Goal: Task Accomplishment & Management: Complete application form

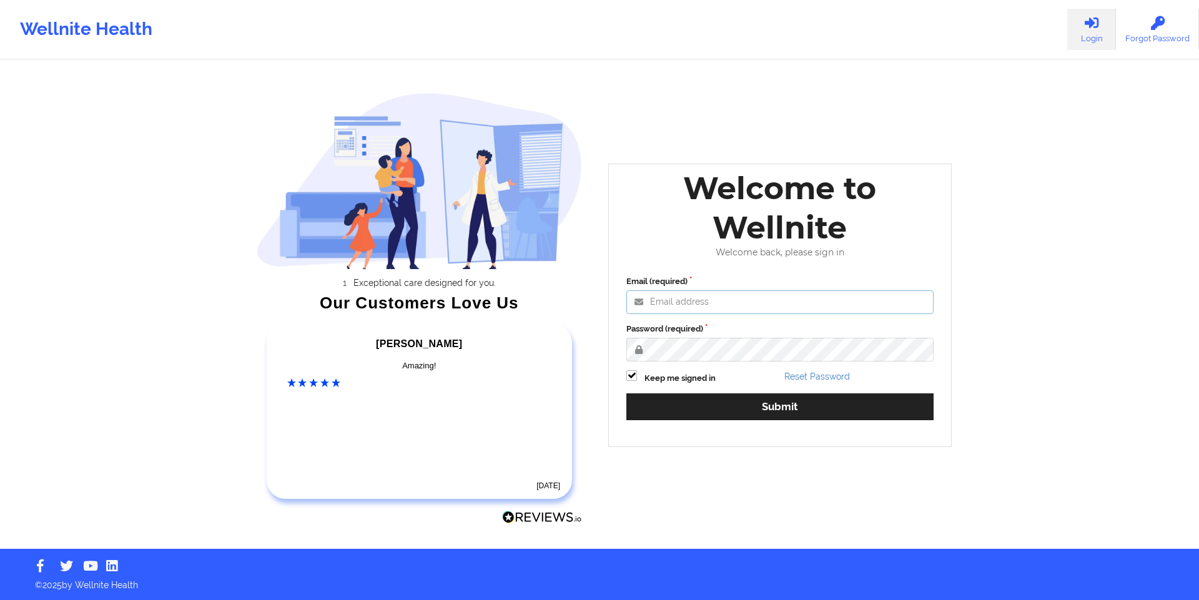
click at [714, 307] on input "Email (required)" at bounding box center [779, 302] width 307 height 24
click at [626, 393] on button "Submit" at bounding box center [779, 406] width 307 height 27
click at [770, 303] on input "[PERSON_NAME][EMAIL_ADDRESS][DOMAIN_NAME]" at bounding box center [779, 302] width 307 height 24
drag, startPoint x: 770, startPoint y: 303, endPoint x: 544, endPoint y: 302, distance: 225.4
click at [544, 302] on div "Exceptional care designed for you. Our Customers Love Us [PERSON_NAME] C Amazin…" at bounding box center [599, 274] width 721 height 549
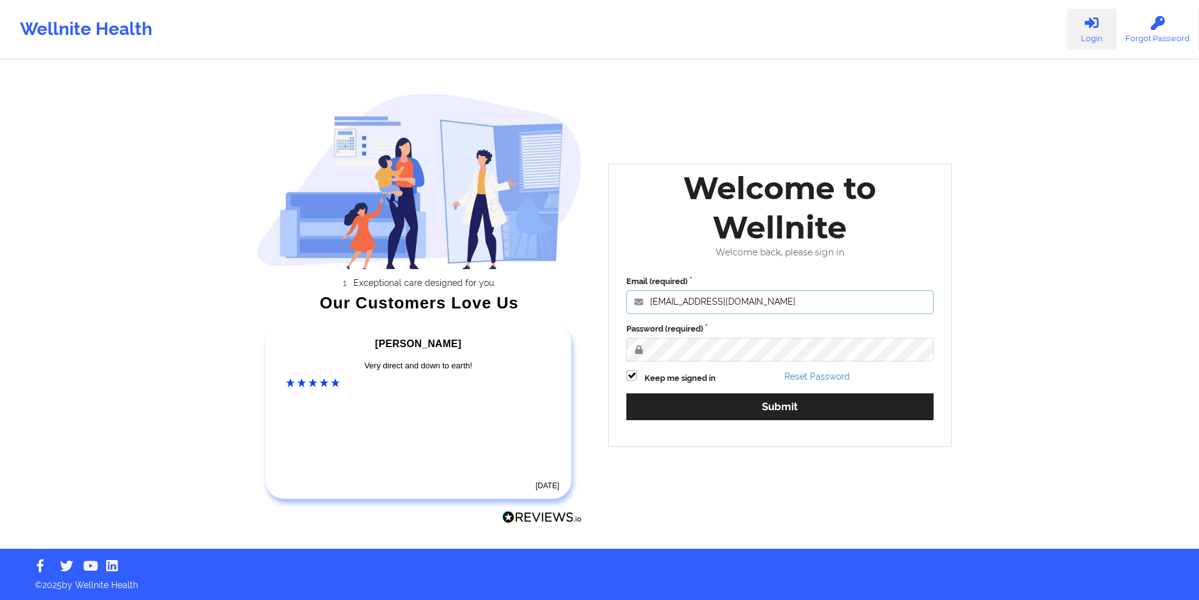
click at [626, 393] on button "Submit" at bounding box center [779, 406] width 307 height 27
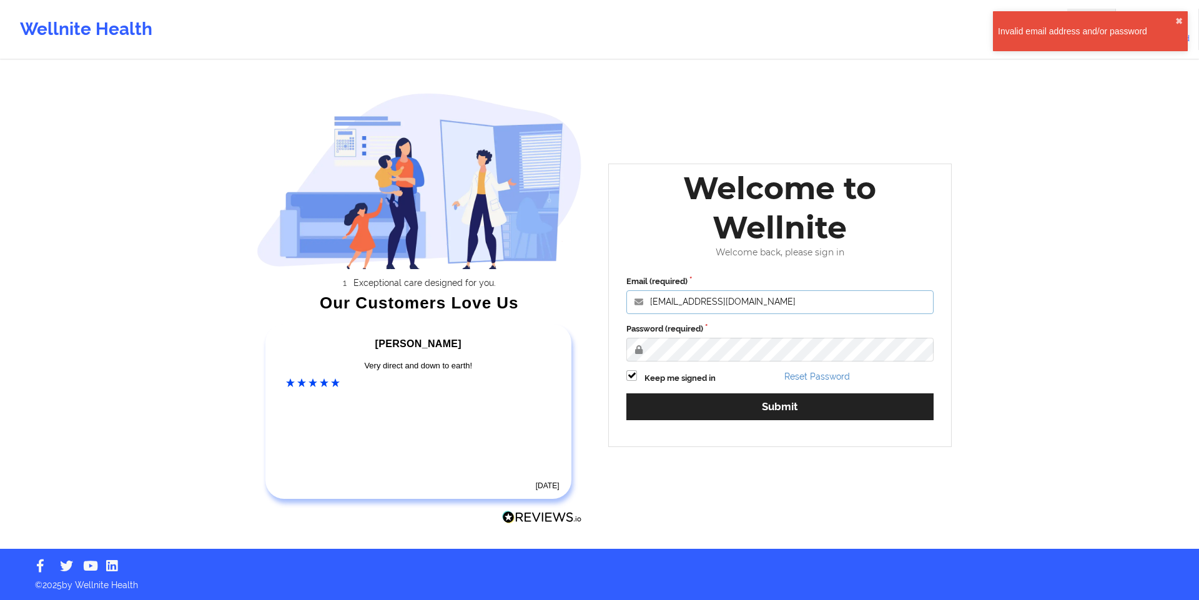
drag, startPoint x: 799, startPoint y: 298, endPoint x: 629, endPoint y: 297, distance: 169.8
click at [629, 297] on input "[EMAIL_ADDRESS][DOMAIN_NAME]" at bounding box center [779, 302] width 307 height 24
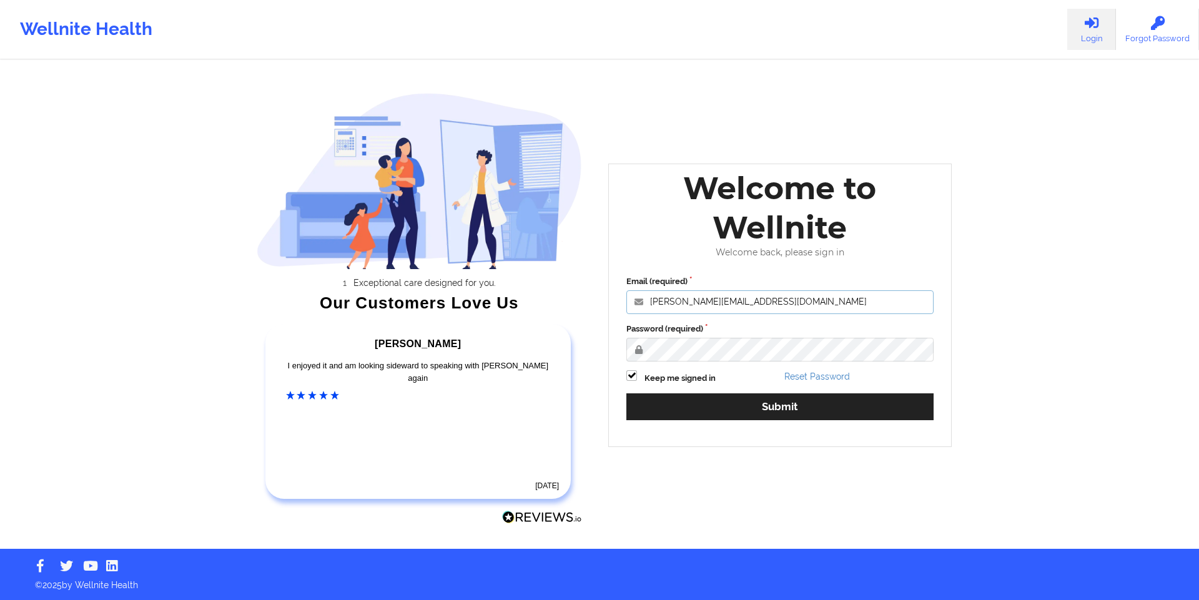
type input "[PERSON_NAME][EMAIL_ADDRESS][DOMAIN_NAME]"
click at [626, 393] on button "Submit" at bounding box center [779, 406] width 307 height 27
